Goal: Task Accomplishment & Management: Manage account settings

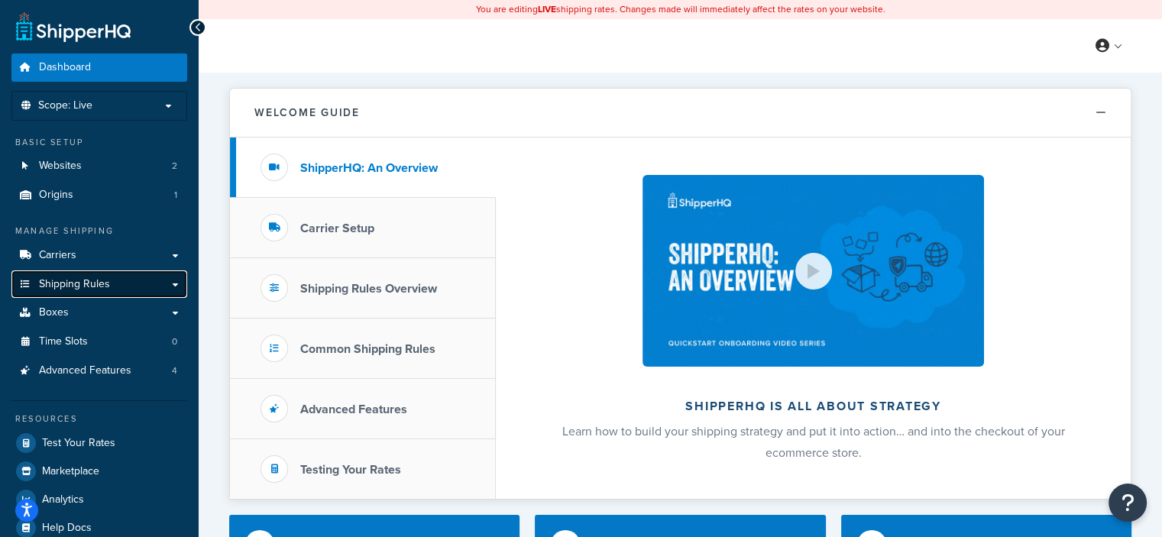
click at [115, 281] on link "Shipping Rules" at bounding box center [99, 284] width 176 height 28
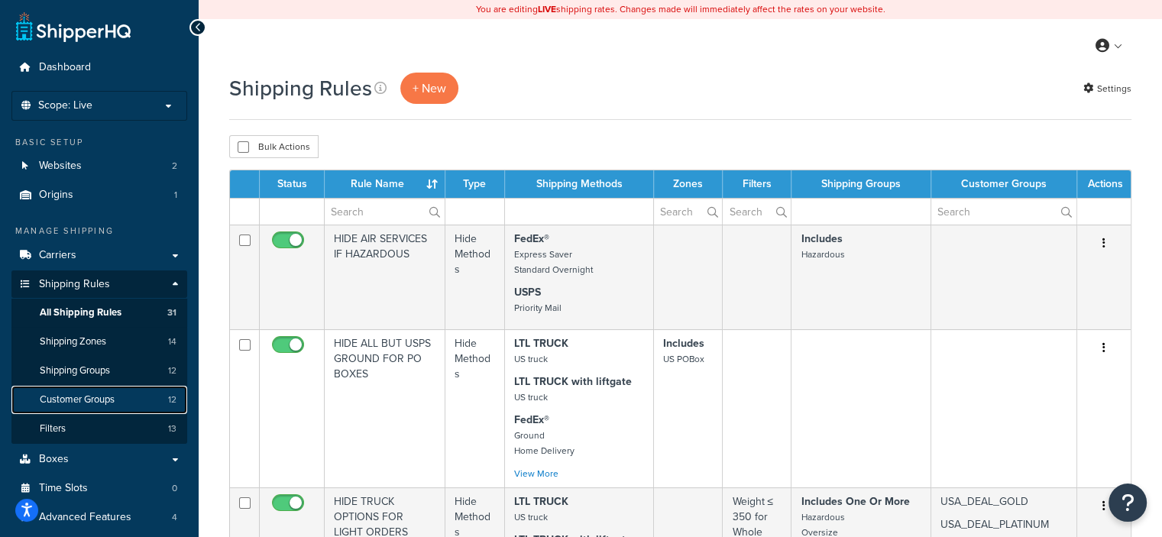
click at [95, 402] on span "Customer Groups" at bounding box center [77, 399] width 75 height 13
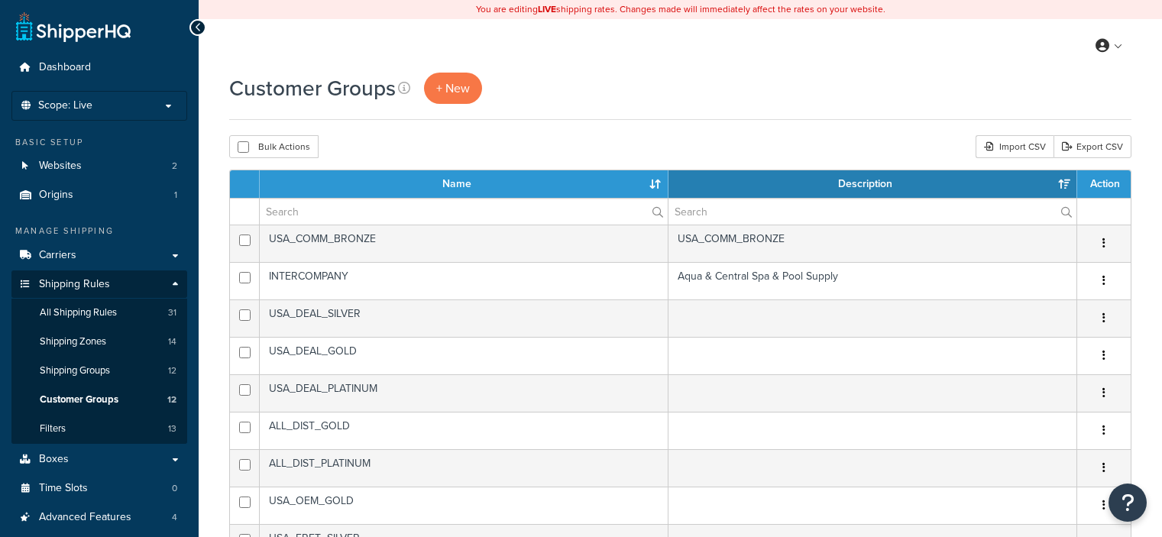
select select "15"
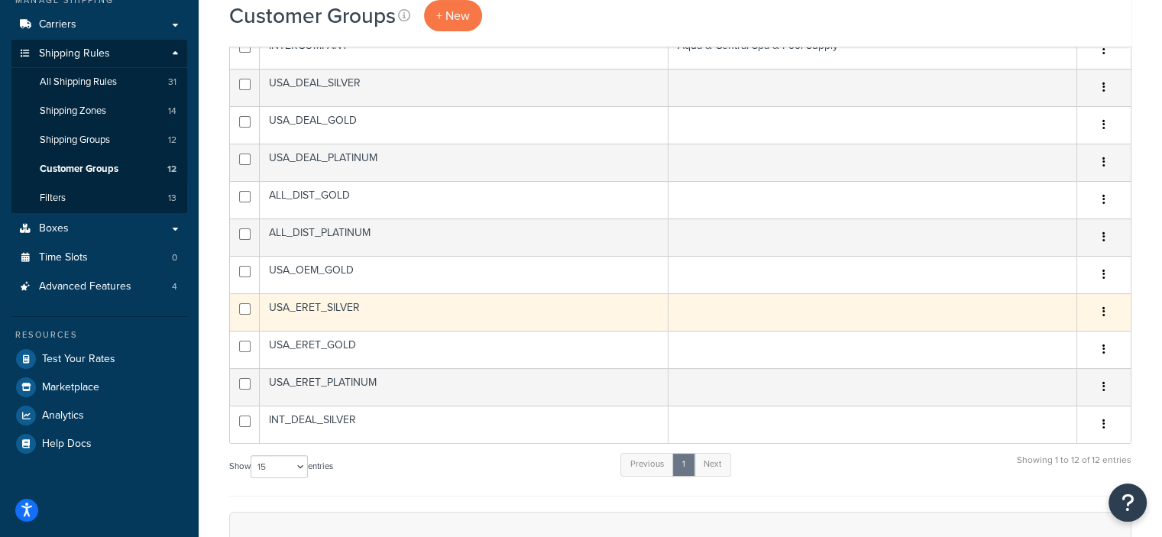
scroll to position [229, 0]
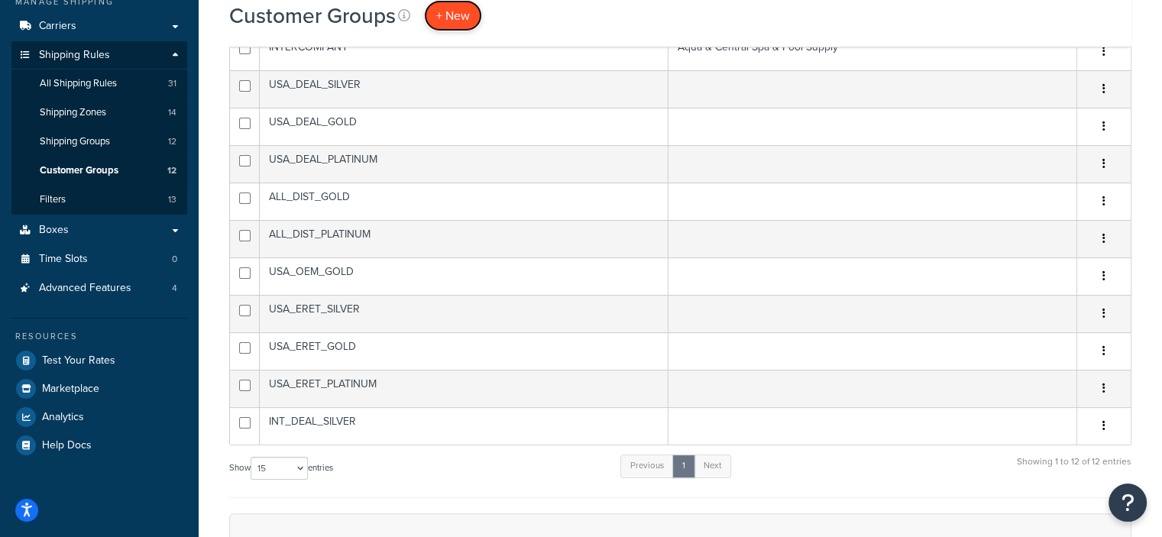
click at [449, 15] on span "+ New" at bounding box center [453, 16] width 34 height 18
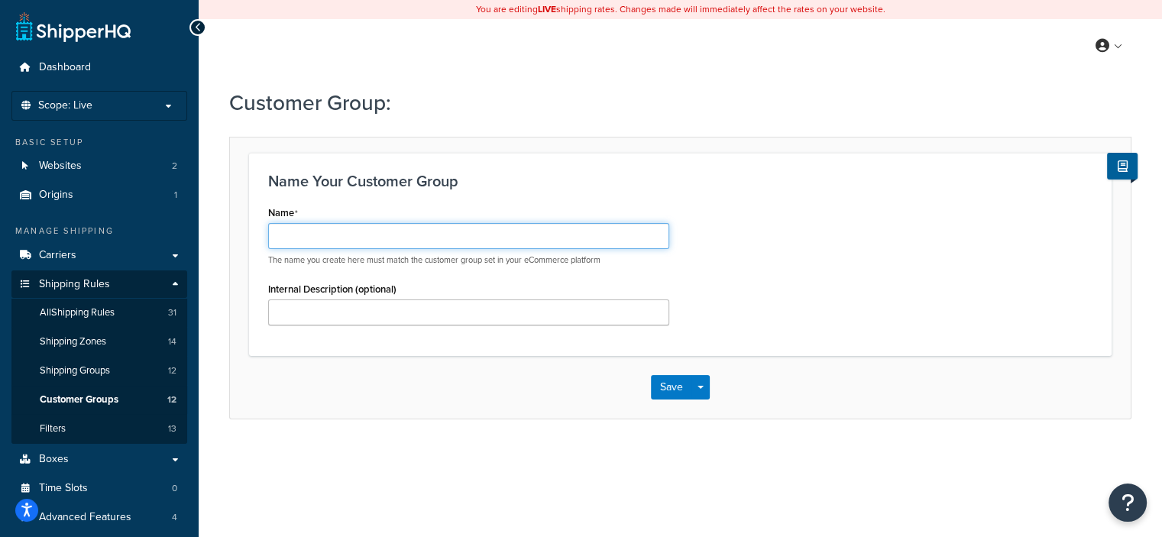
click at [354, 238] on input "Name" at bounding box center [468, 236] width 401 height 26
type input "INT_DIST_GOLD"
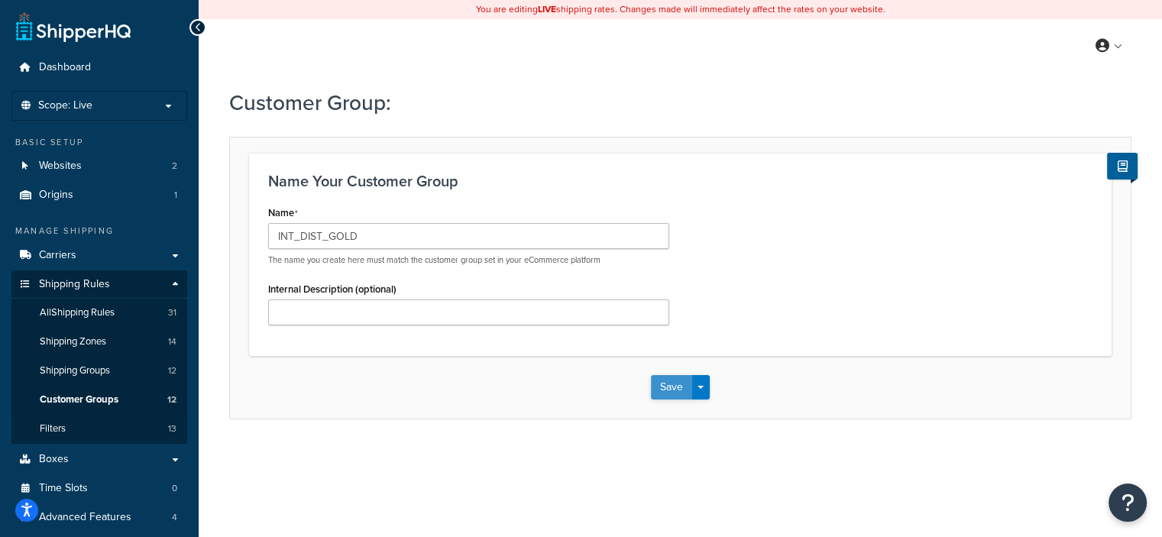
click at [666, 385] on button "Save" at bounding box center [671, 387] width 41 height 24
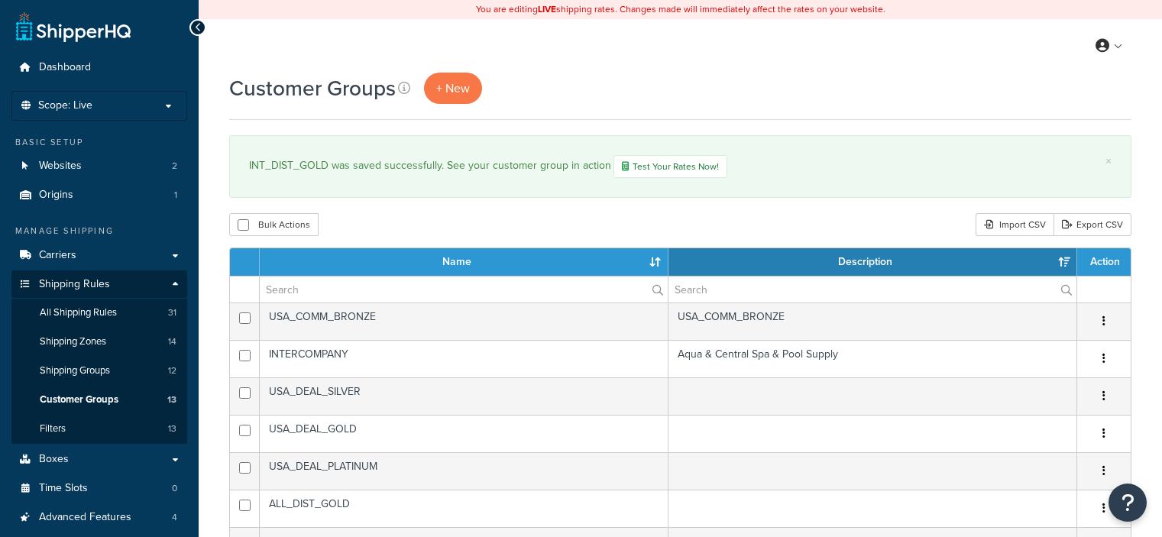
select select "15"
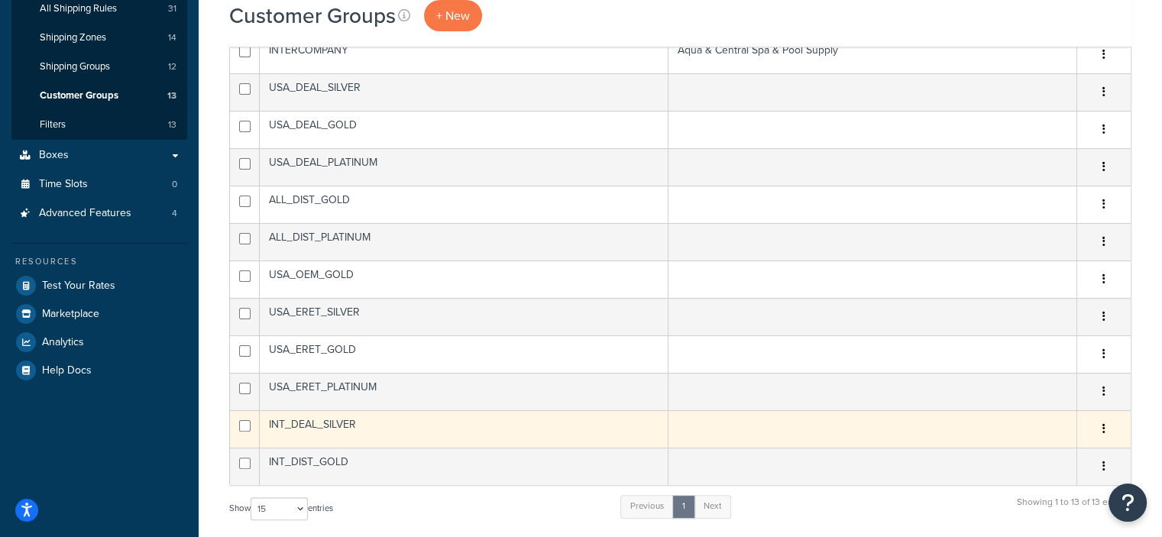
scroll to position [302, 0]
click at [858, 425] on td at bounding box center [872, 430] width 409 height 37
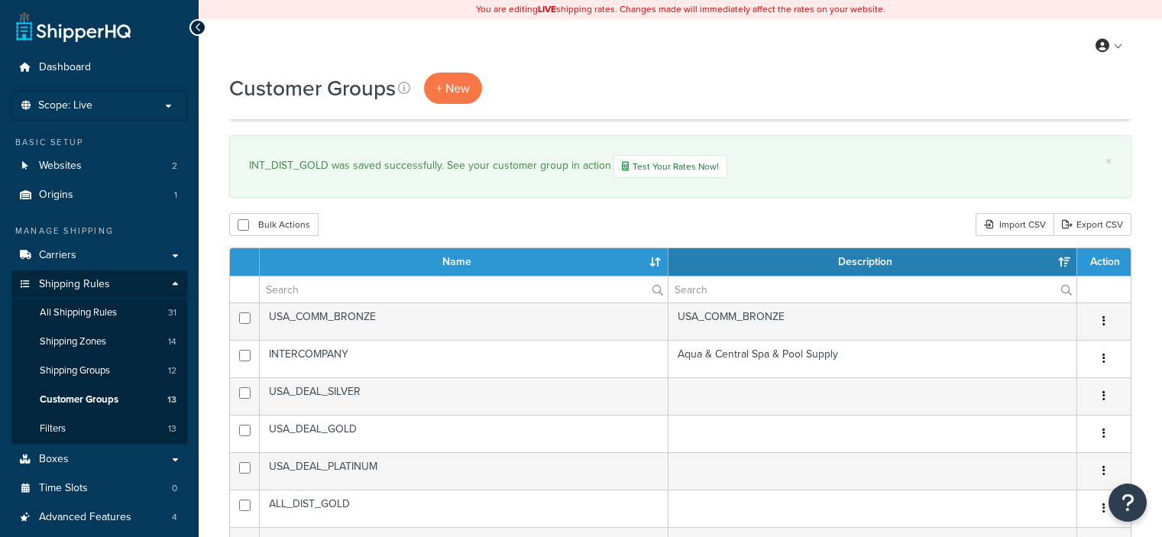
select select "15"
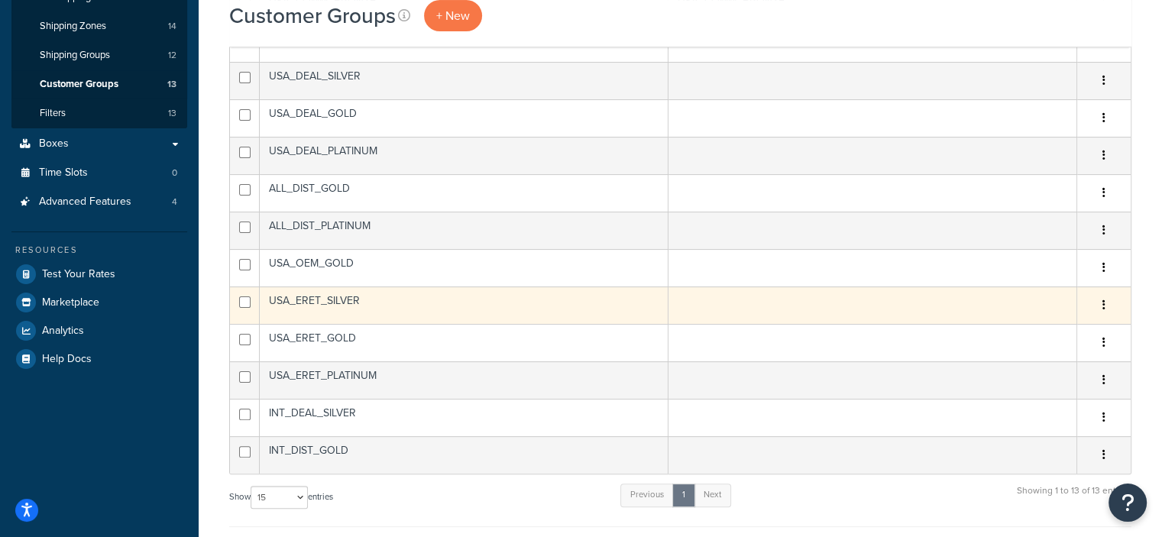
scroll to position [315, 0]
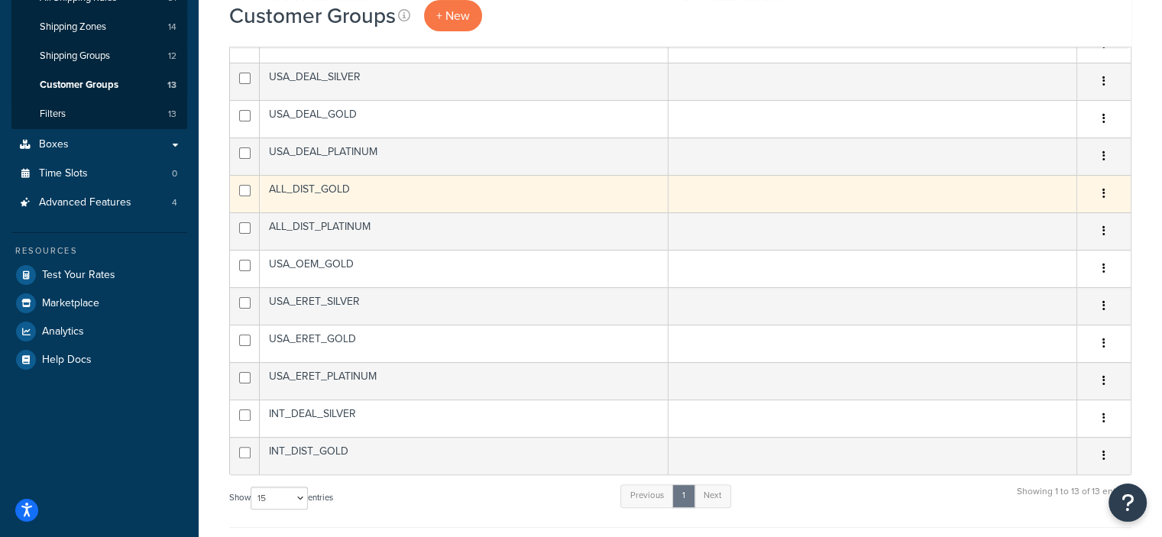
click at [1103, 194] on icon "button" at bounding box center [1103, 193] width 3 height 11
click at [1015, 220] on link "Edit" at bounding box center [1041, 223] width 121 height 31
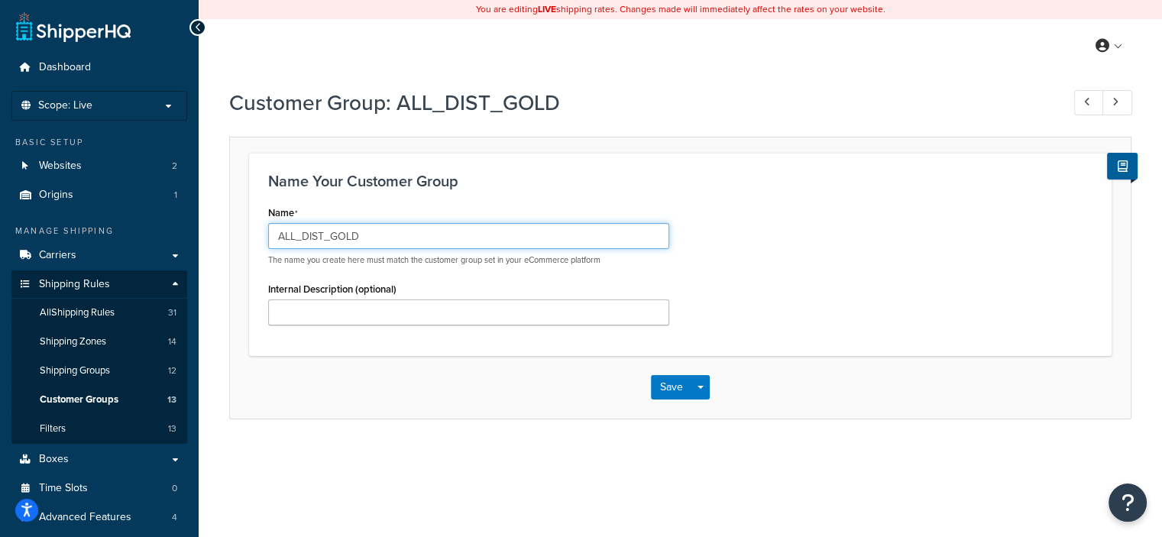
click at [295, 237] on input "ALL_DIST_GOLD" at bounding box center [468, 236] width 401 height 26
type input "USA_DIST_GOLD"
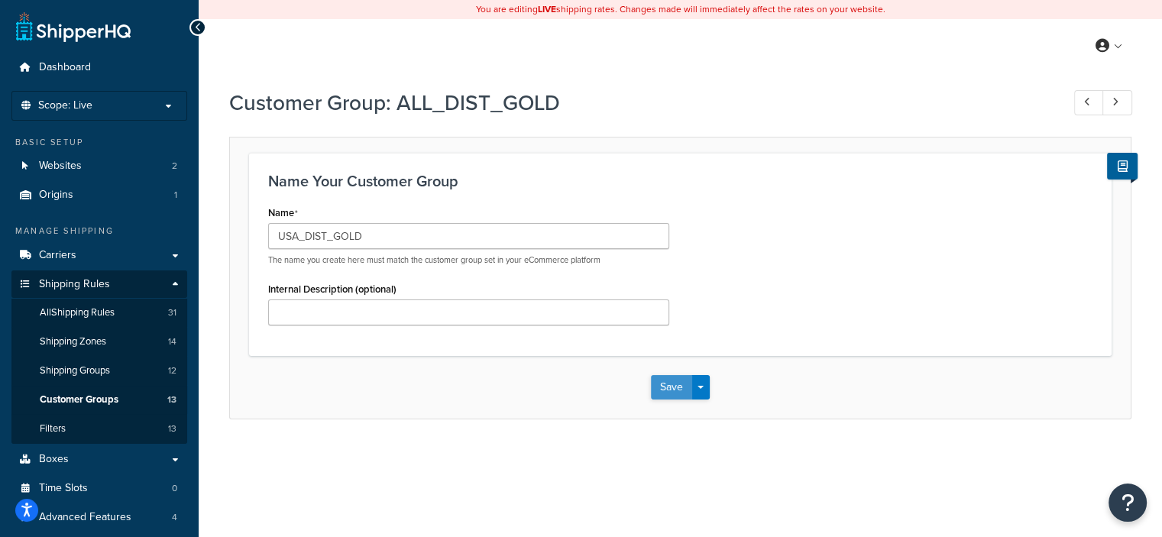
click at [662, 388] on button "Save" at bounding box center [671, 387] width 41 height 24
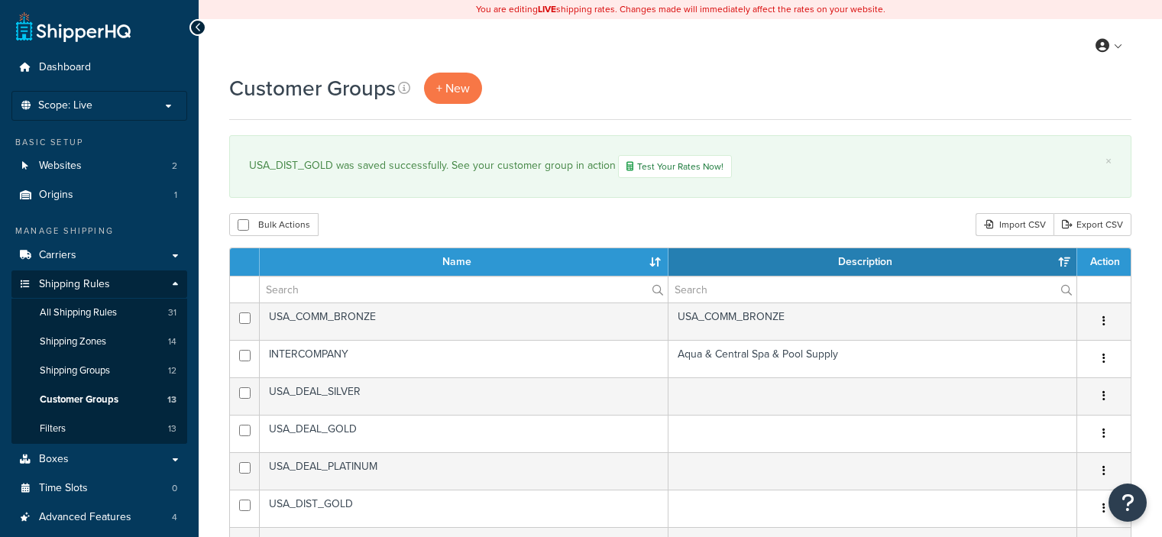
select select "15"
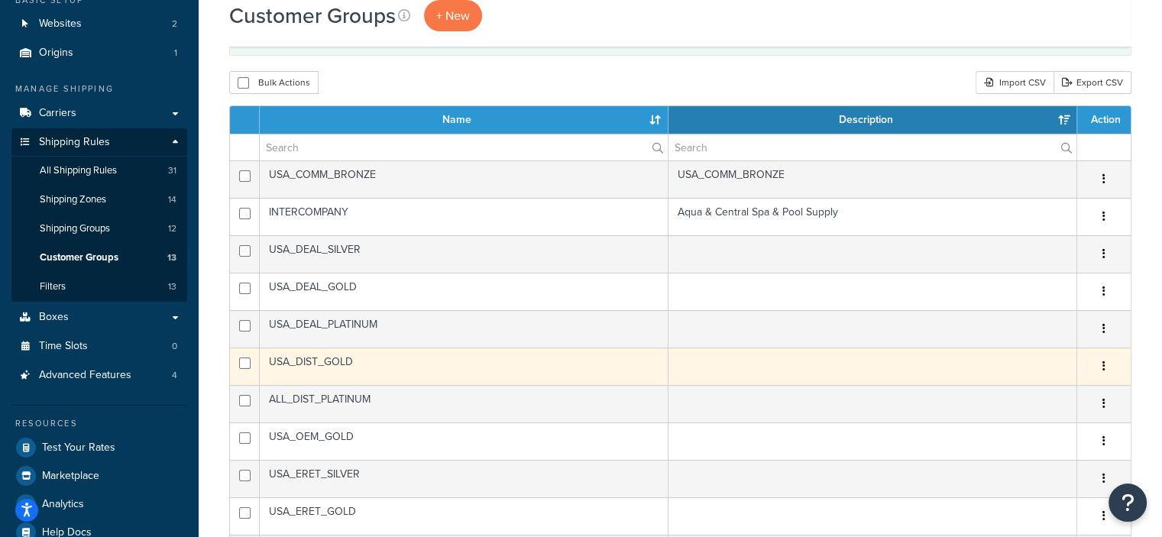
scroll to position [143, 0]
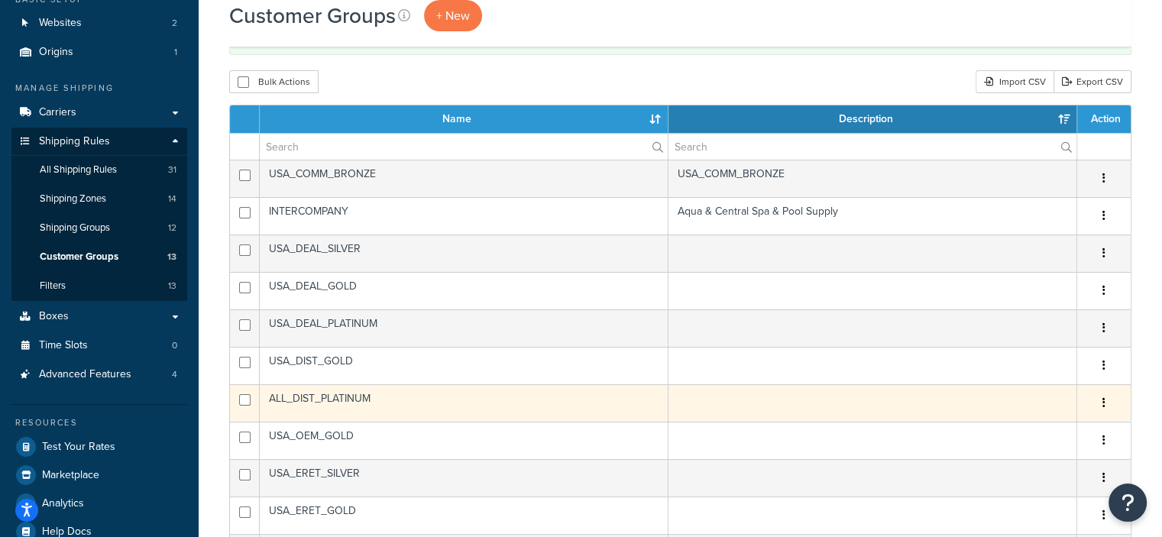
click at [1103, 400] on icon "button" at bounding box center [1103, 402] width 3 height 11
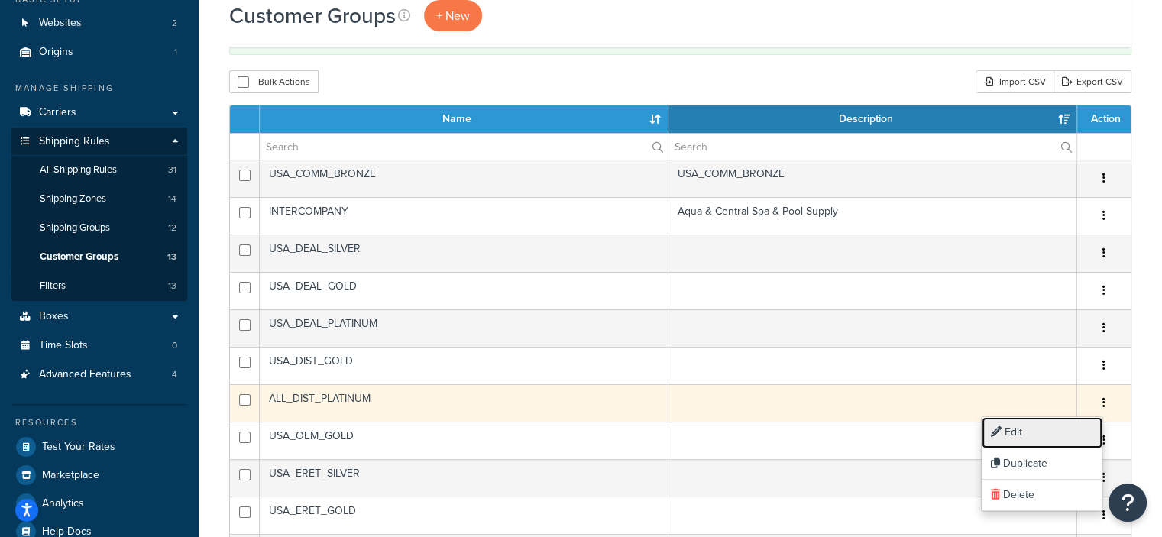
click at [1012, 427] on link "Edit" at bounding box center [1041, 432] width 121 height 31
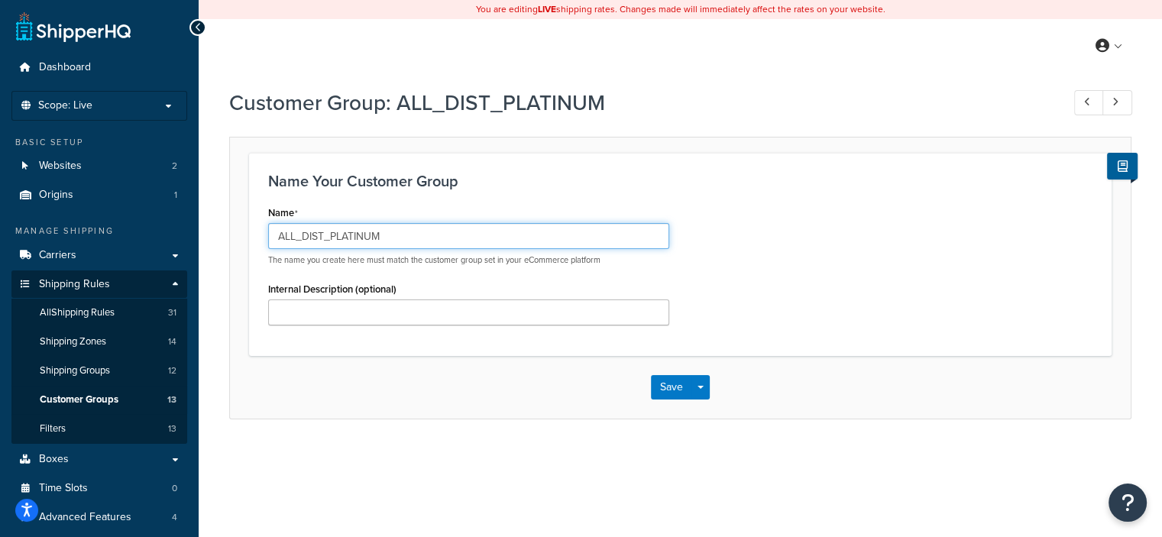
click at [294, 238] on input "ALL_DIST_PLATINUM" at bounding box center [468, 236] width 401 height 26
type input "USA_DIST_PLATINUM"
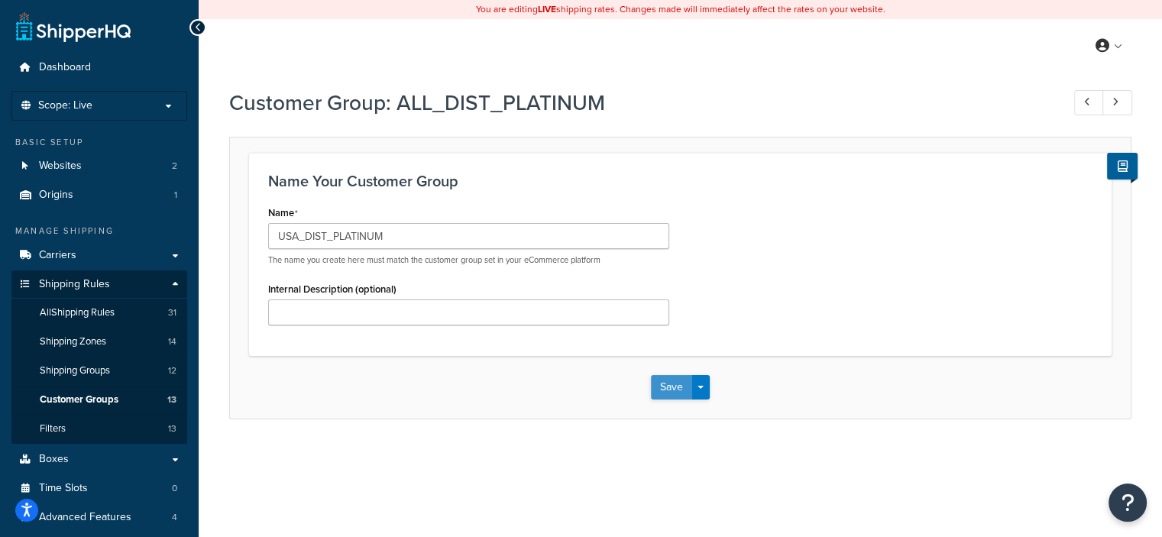
click at [660, 383] on button "Save" at bounding box center [671, 387] width 41 height 24
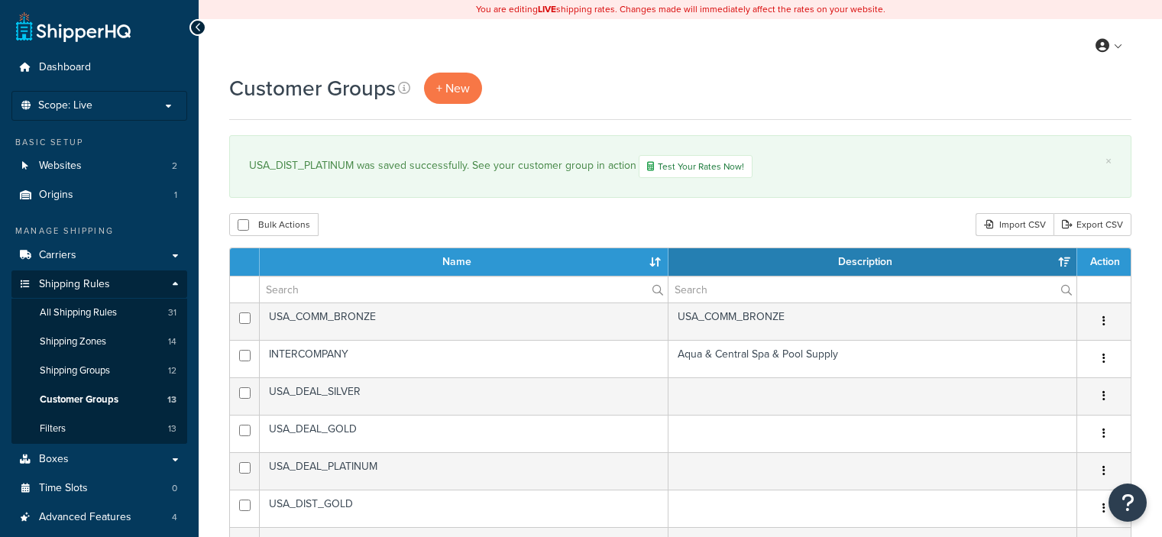
select select "15"
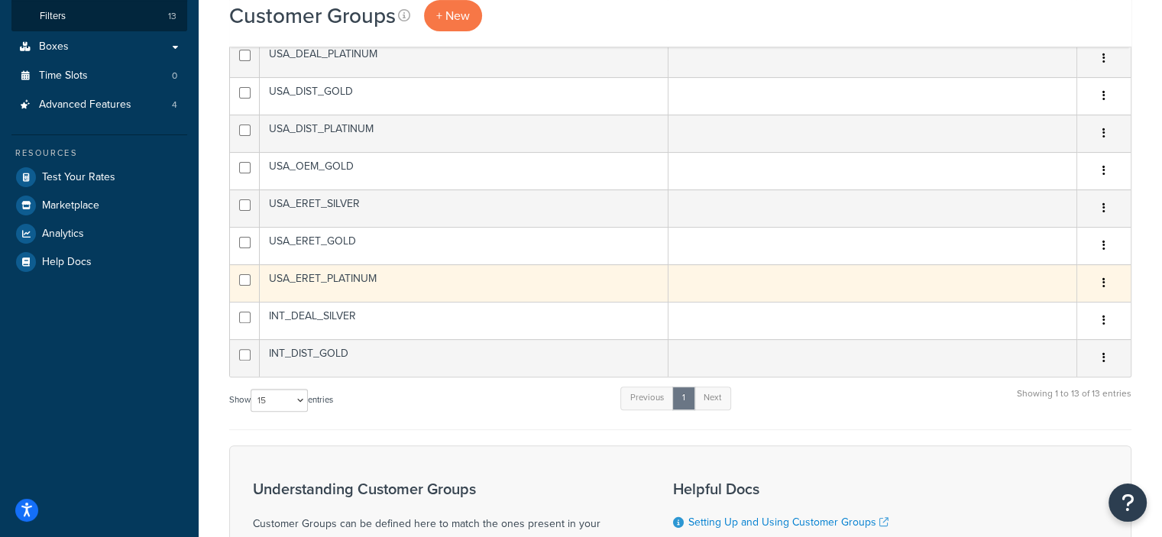
scroll to position [414, 0]
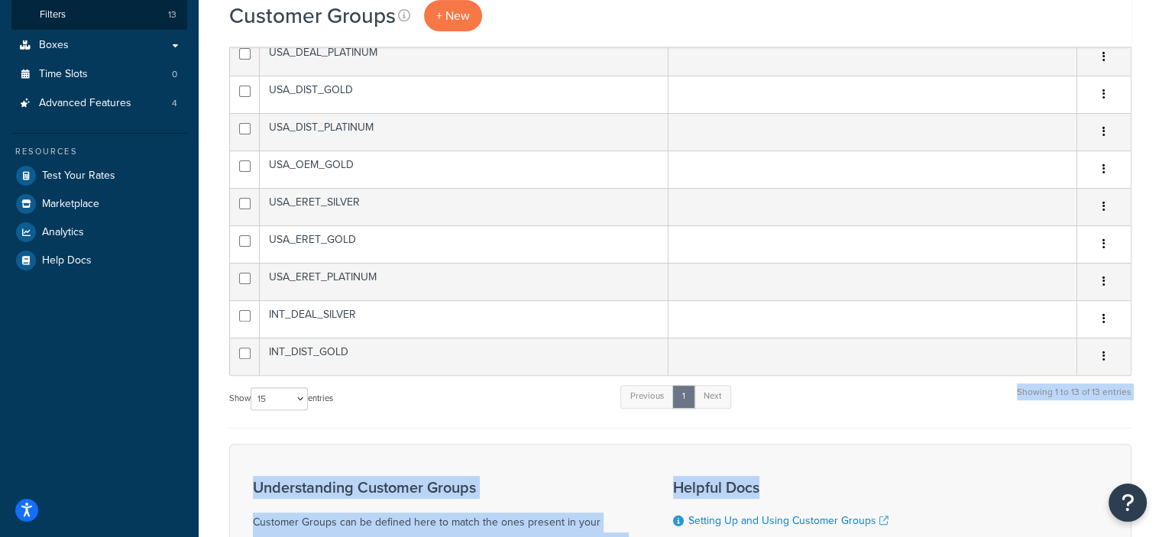
drag, startPoint x: 999, startPoint y: 469, endPoint x: 1000, endPoint y: 406, distance: 63.4
click at [1000, 406] on form "Name Description Action USA_COMM_BRONZE USA_COMM_BRONZE Edit Duplicate Delete I…" at bounding box center [680, 260] width 902 height 852
click at [955, 415] on div "Show 10 15 25 50 100 entries Previous 1 Next Showing 1 to 13 of 13 entries" at bounding box center [680, 405] width 902 height 45
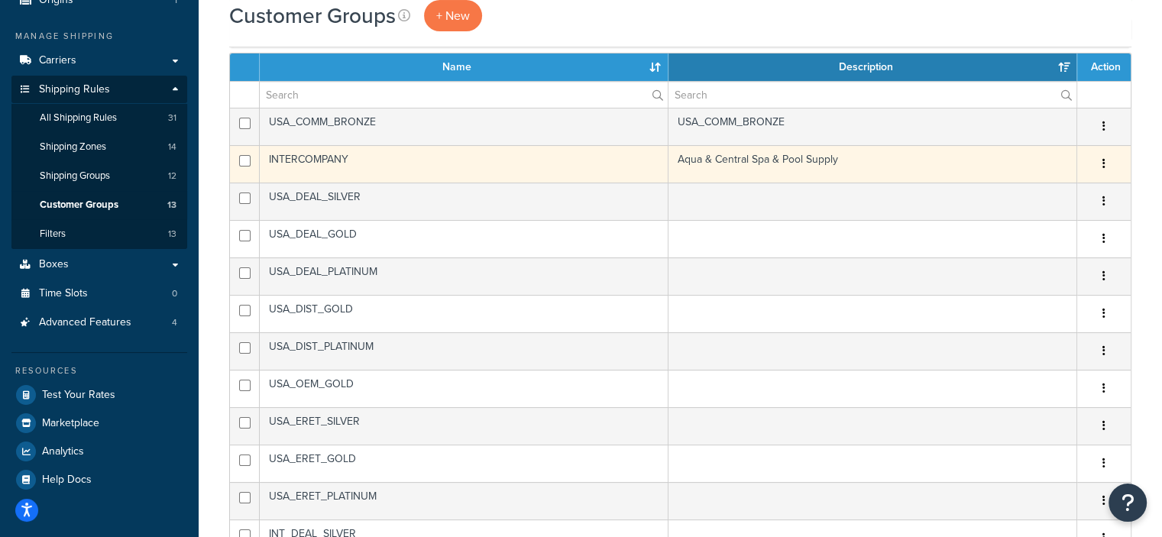
scroll to position [194, 0]
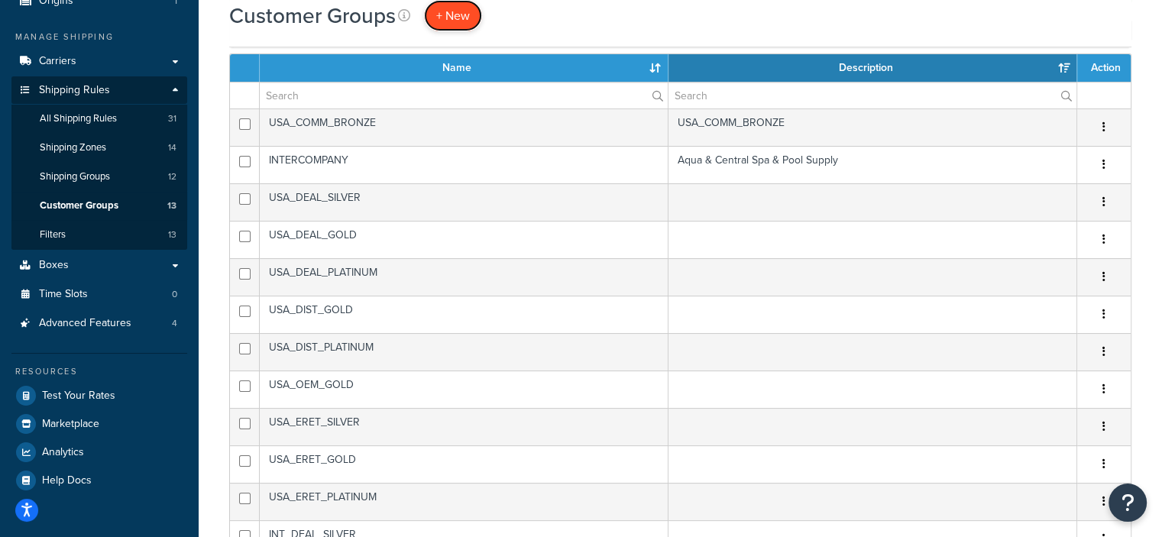
click at [458, 19] on span "+ New" at bounding box center [453, 16] width 34 height 18
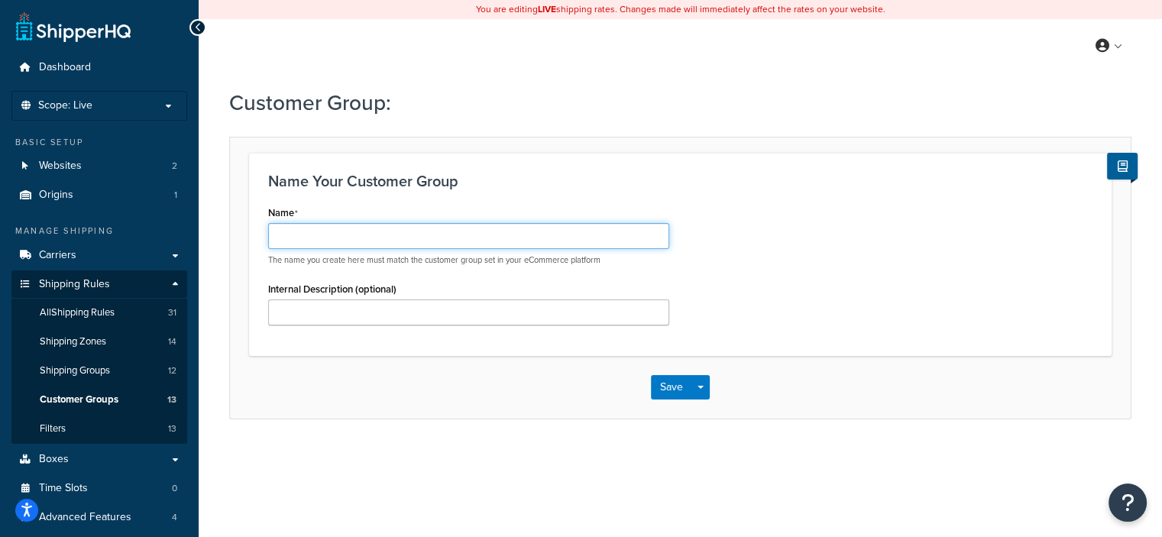
click at [424, 233] on input "Name" at bounding box center [468, 236] width 401 height 26
type input "INT_DIST_PLATINUM"
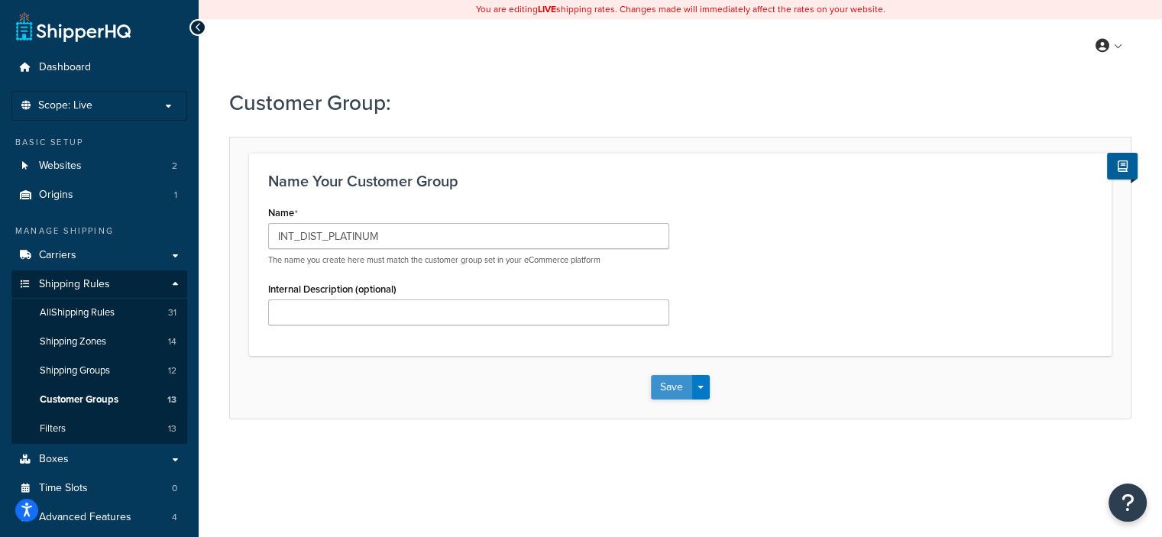
click at [667, 388] on button "Save" at bounding box center [671, 387] width 41 height 24
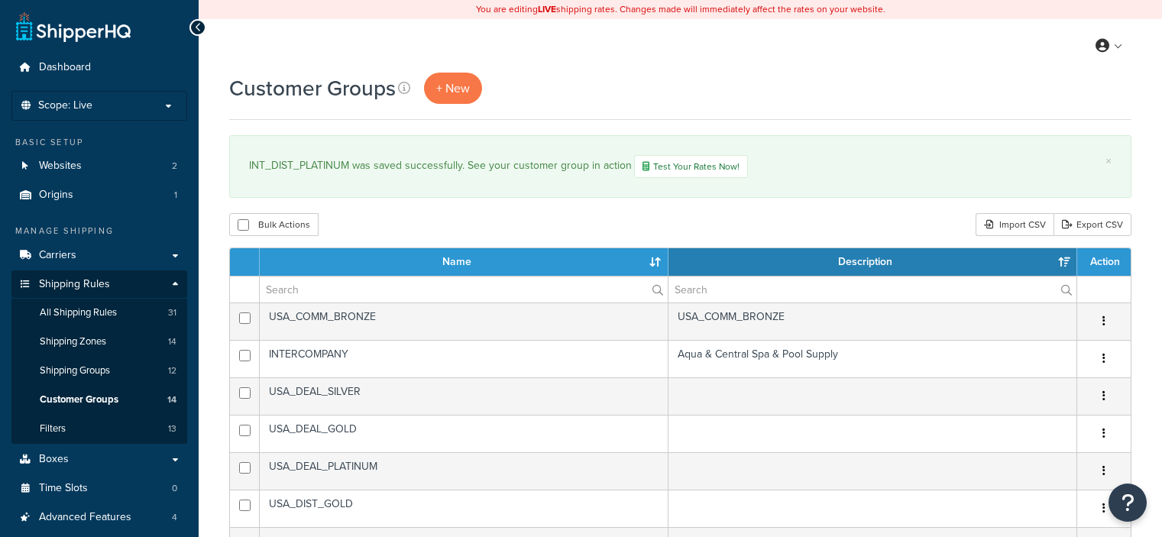
select select "15"
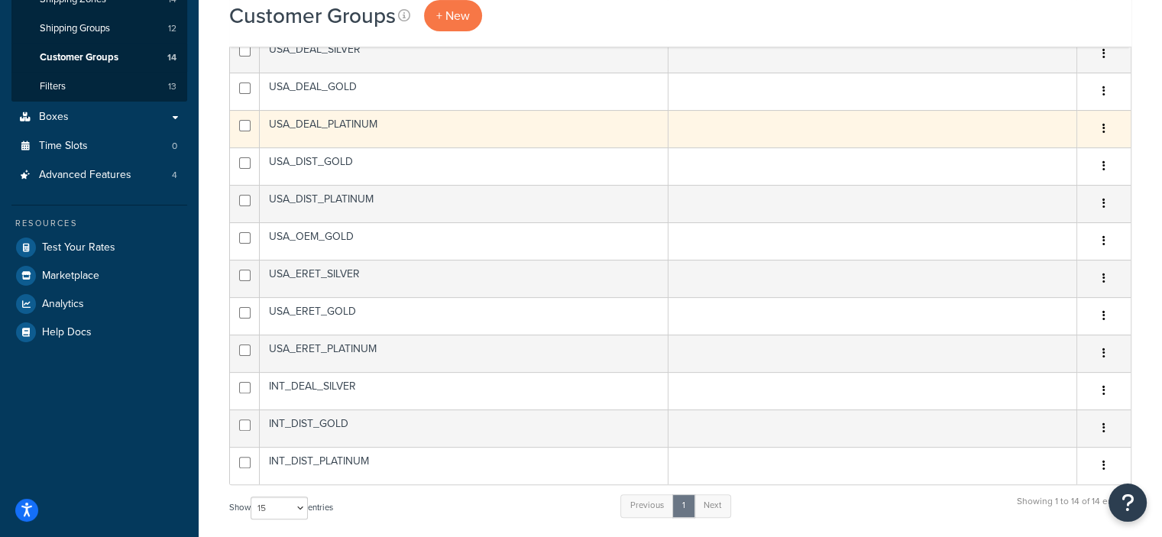
scroll to position [354, 0]
